Goal: Navigation & Orientation: Find specific page/section

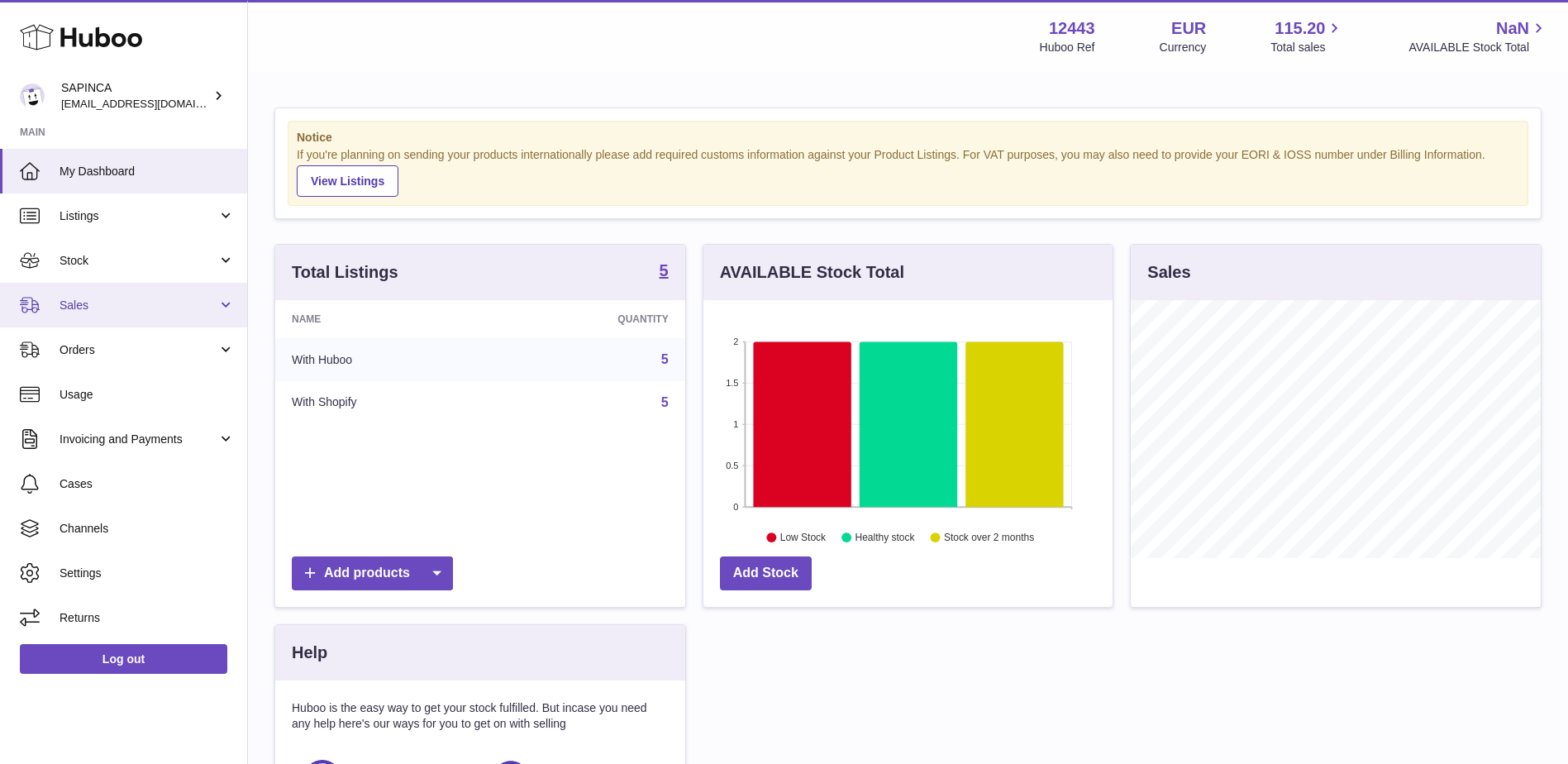
scroll to position [258, 410]
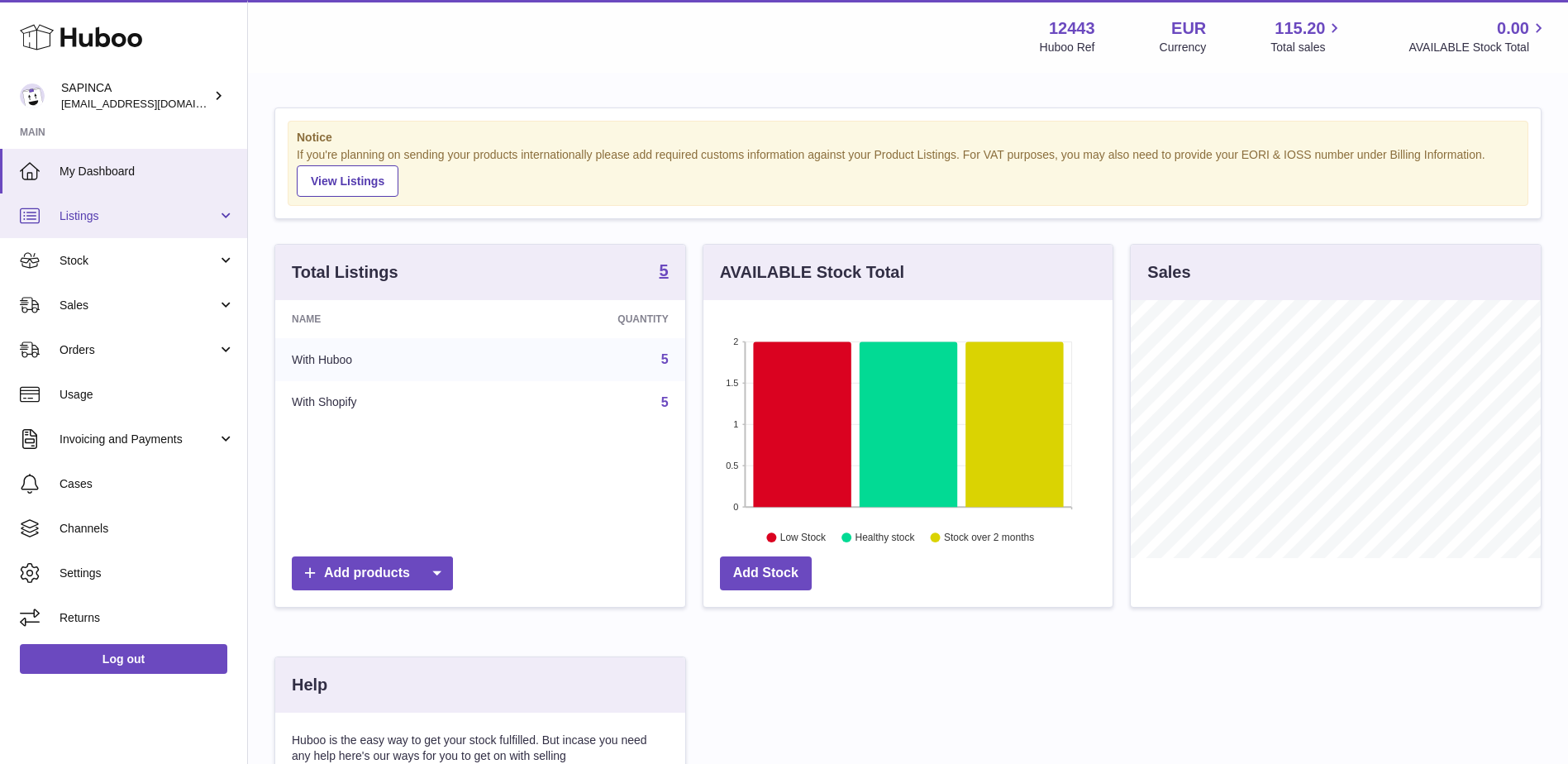
click at [179, 226] on link "Listings" at bounding box center [124, 216] width 247 height 45
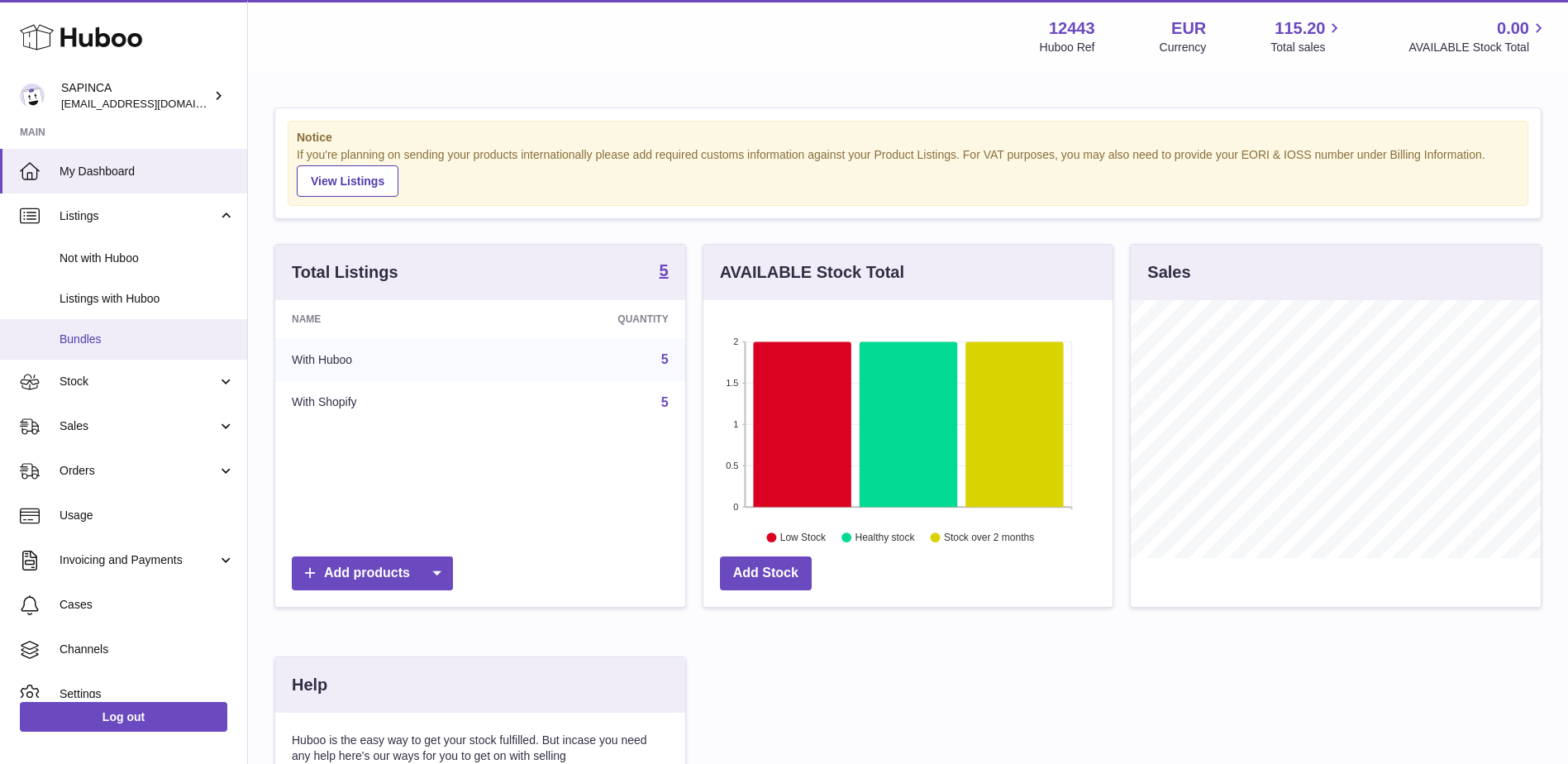
click at [133, 332] on span "Bundles" at bounding box center [147, 340] width 175 height 16
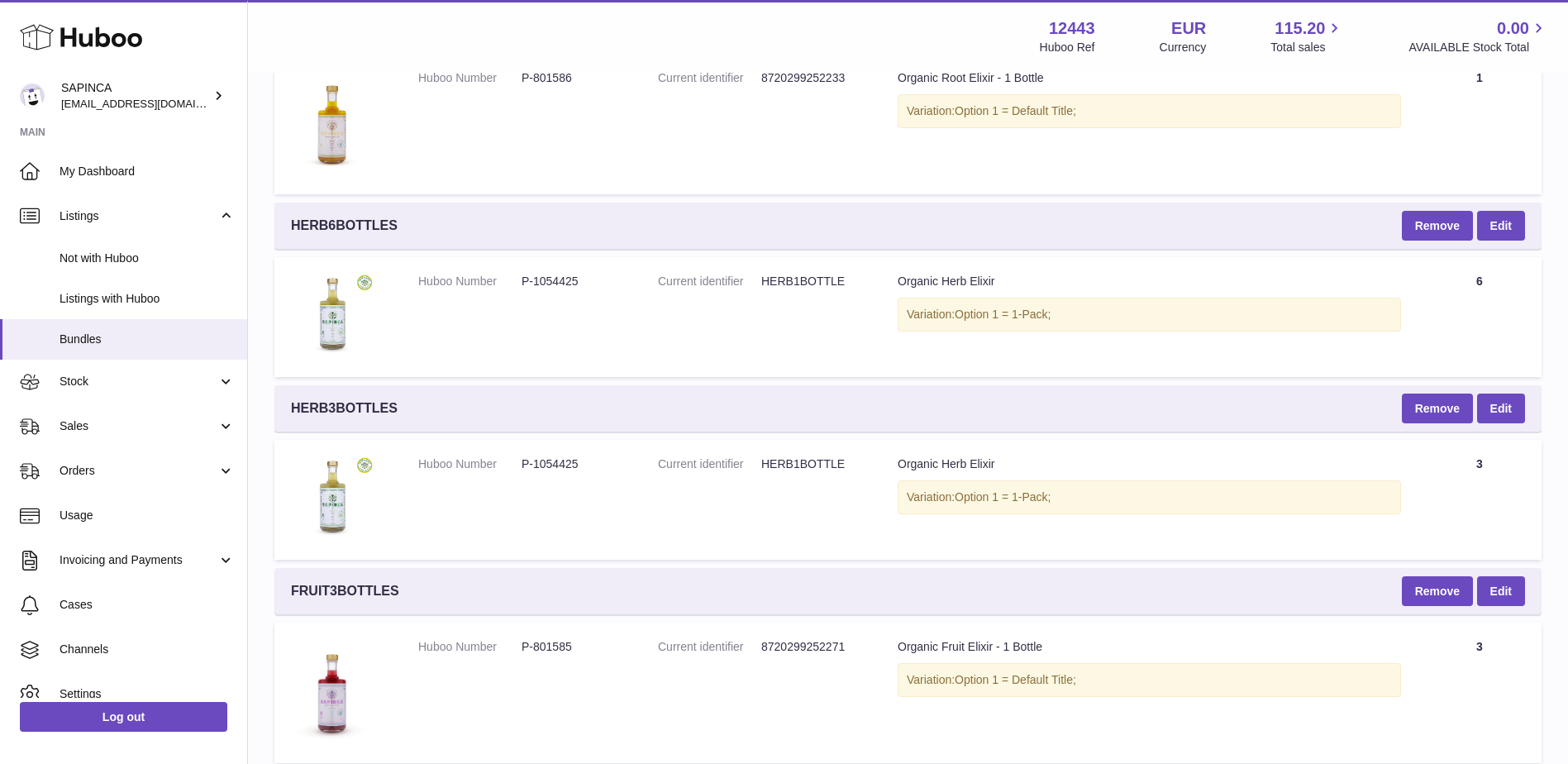
scroll to position [1929, 0]
